Goal: Task Accomplishment & Management: Manage account settings

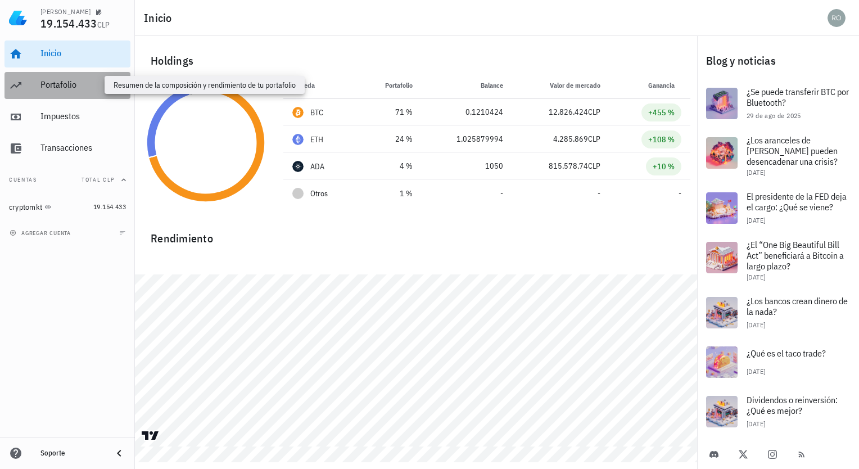
click at [46, 90] on div "Portafolio" at bounding box center [82, 84] width 85 height 11
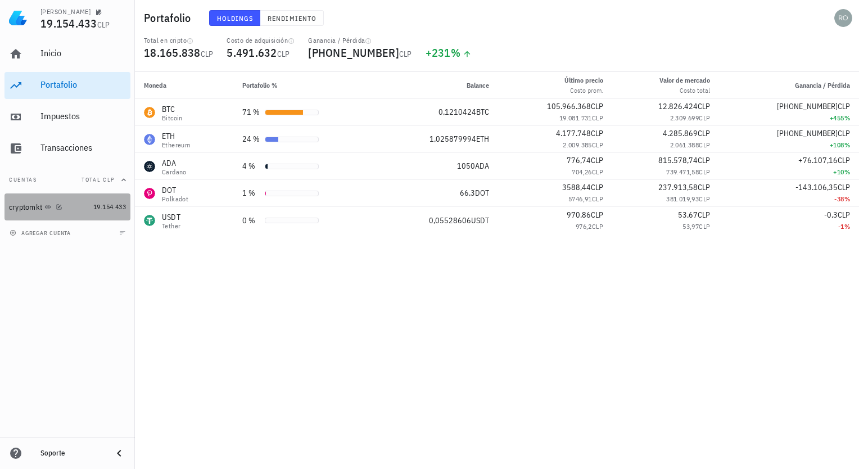
click at [74, 212] on div "cryptomkt" at bounding box center [49, 207] width 80 height 11
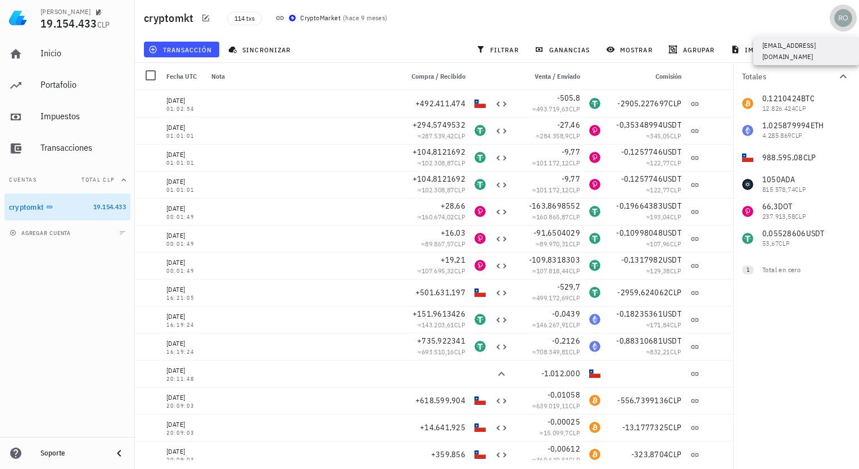
click at [843, 16] on div "avatar" at bounding box center [843, 18] width 18 height 18
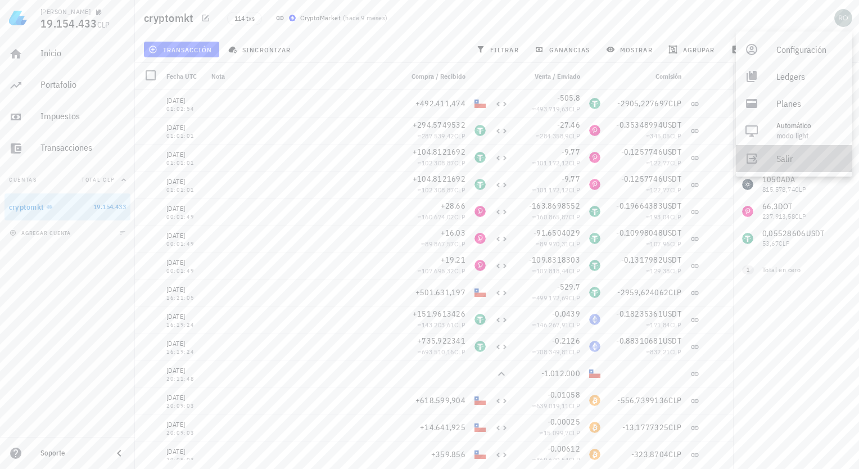
click at [781, 154] on div "Salir" at bounding box center [809, 158] width 67 height 22
